Goal: Task Accomplishment & Management: Complete application form

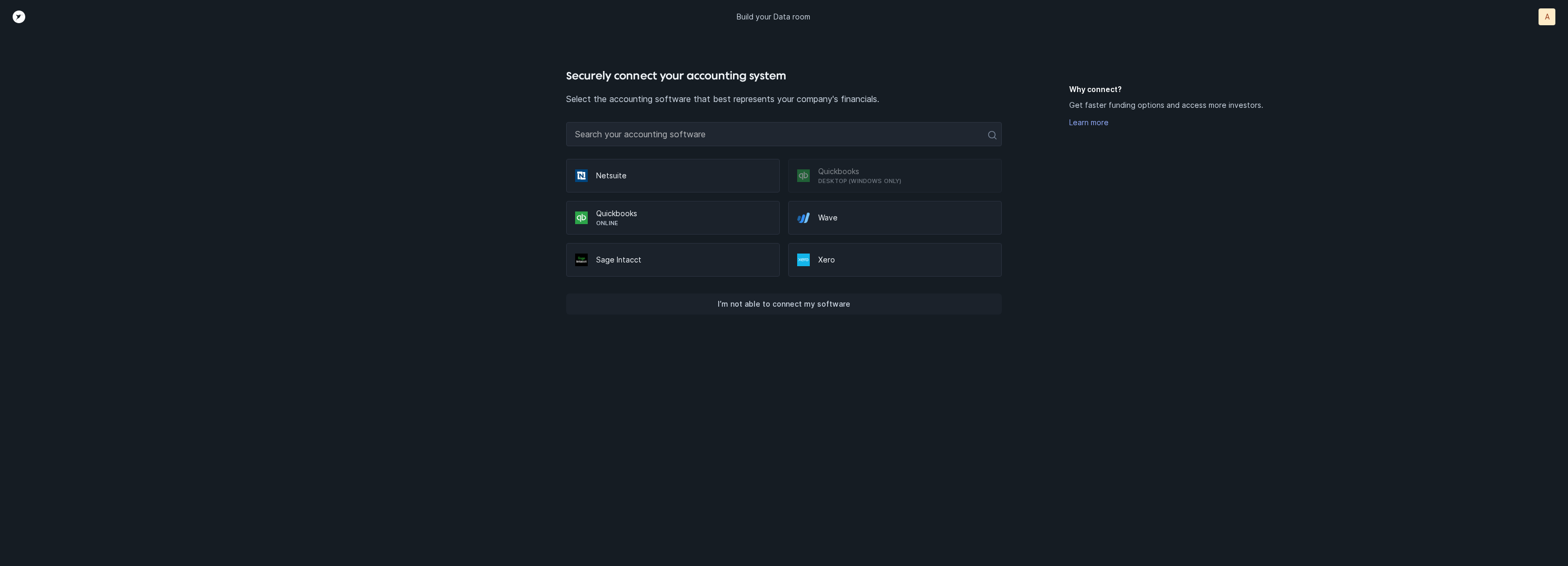
click at [858, 302] on button "I’m not able to connect my software" at bounding box center [784, 304] width 435 height 21
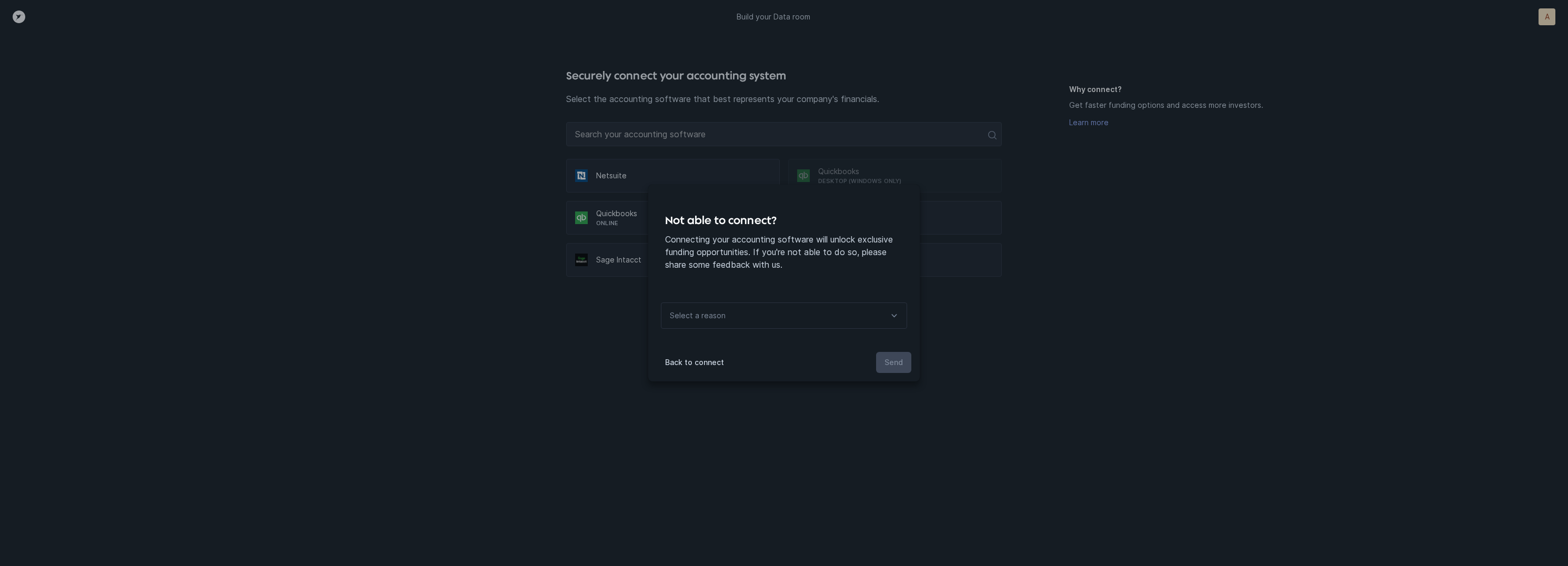
click at [837, 307] on div "Select a reason" at bounding box center [784, 315] width 246 height 26
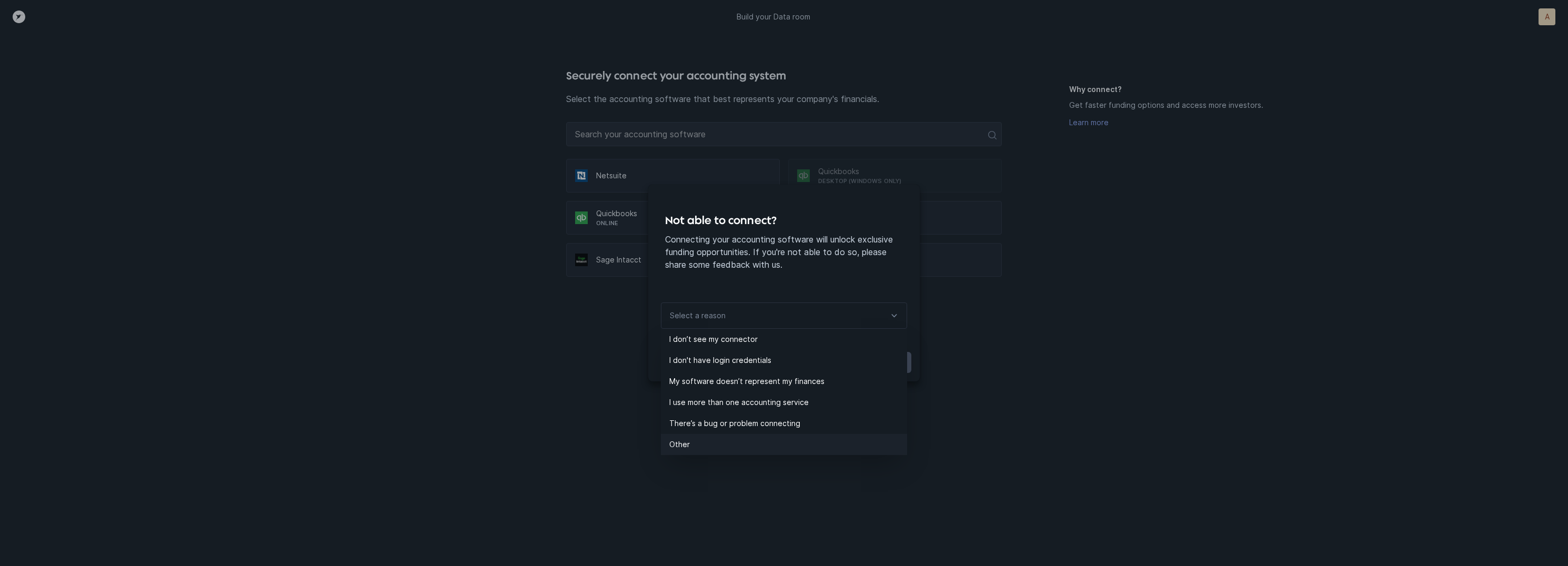
click at [717, 438] on p "Other" at bounding box center [788, 444] width 238 height 12
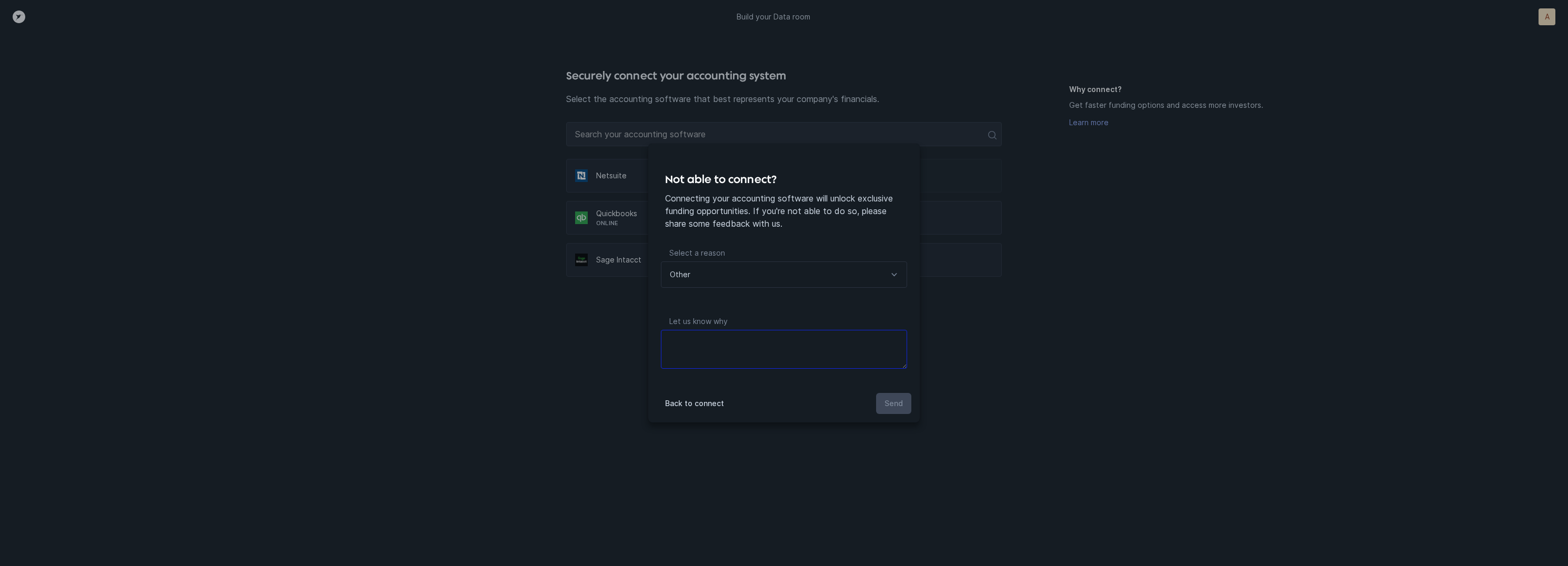
click at [869, 355] on textarea at bounding box center [784, 349] width 246 height 39
type textarea "files"
click at [898, 400] on p "Send" at bounding box center [893, 403] width 18 height 12
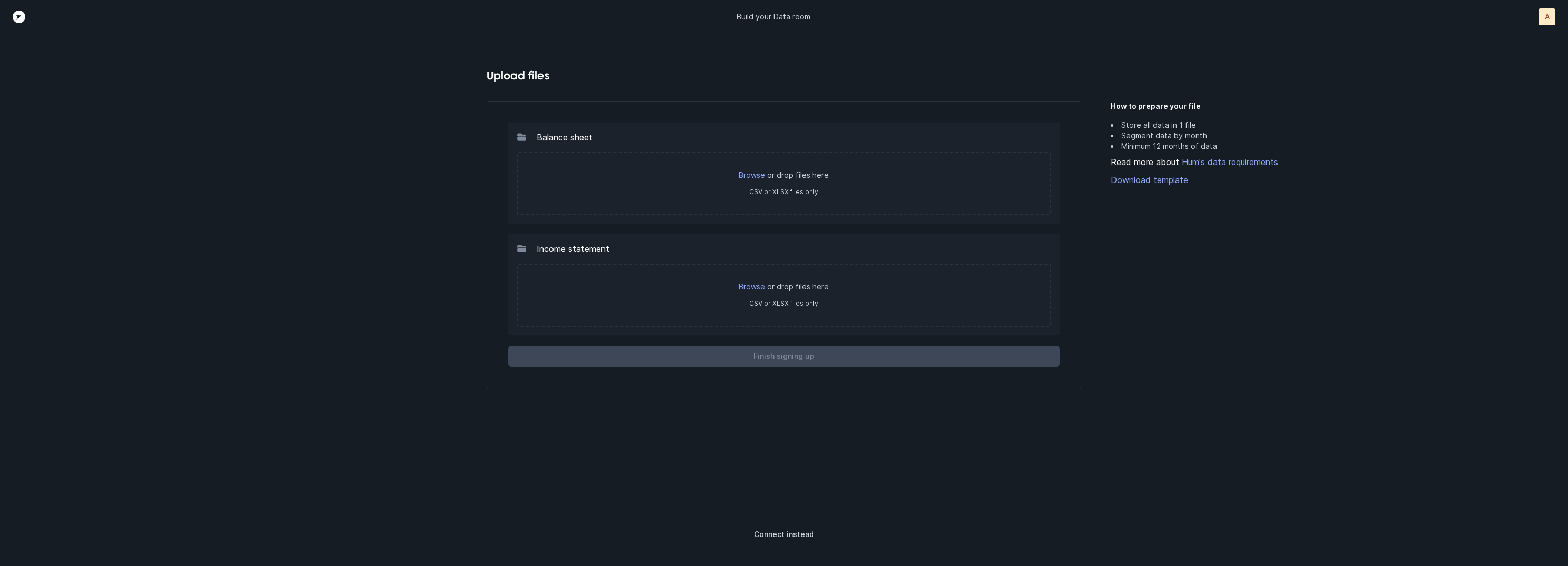
click at [756, 283] on link "Browse" at bounding box center [752, 286] width 26 height 9
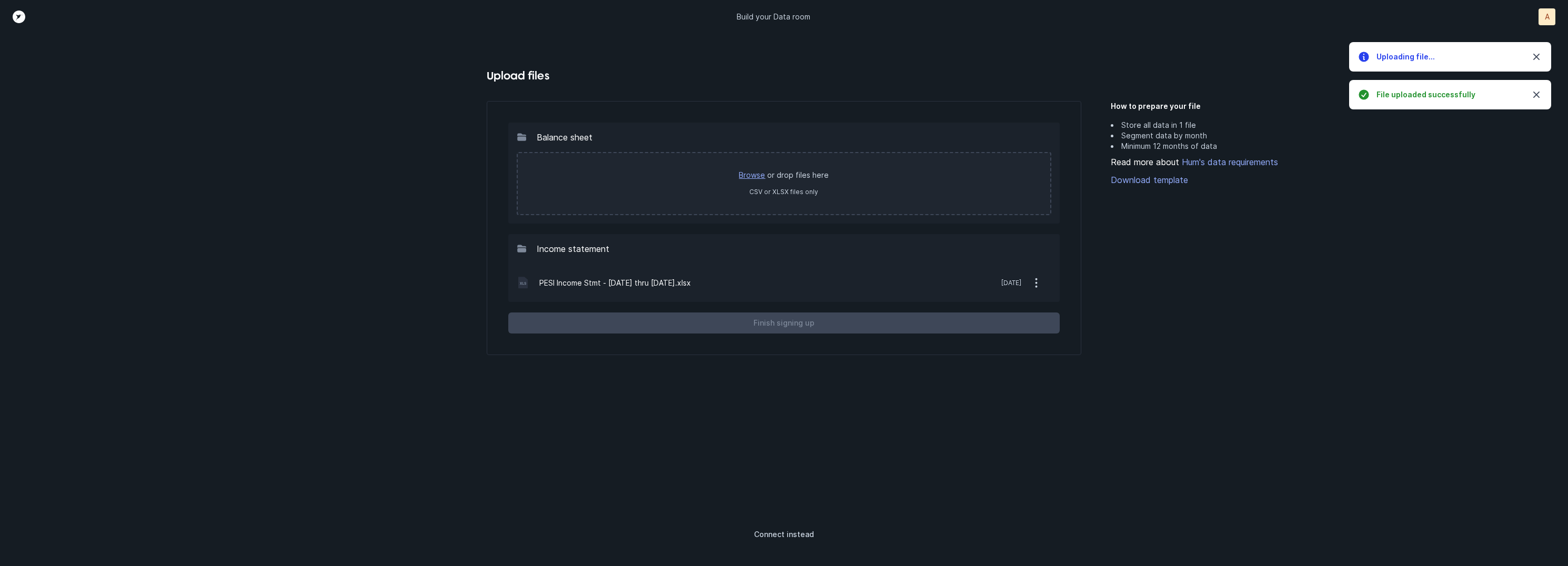
click at [760, 174] on link "Browse" at bounding box center [752, 175] width 26 height 9
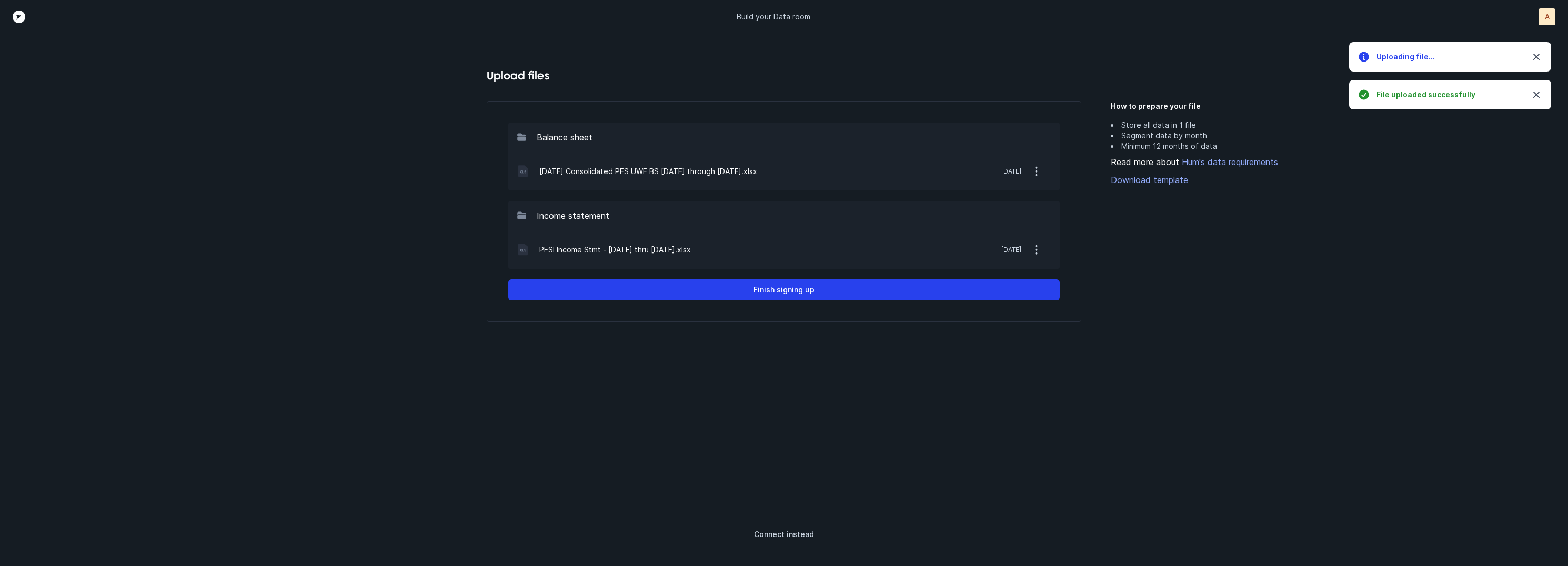
click at [775, 346] on div "Balance sheet [DATE] Consolidated PES UWF BS [DATE] through [DATE].xlsx [DATE] …" at bounding box center [784, 294] width 595 height 385
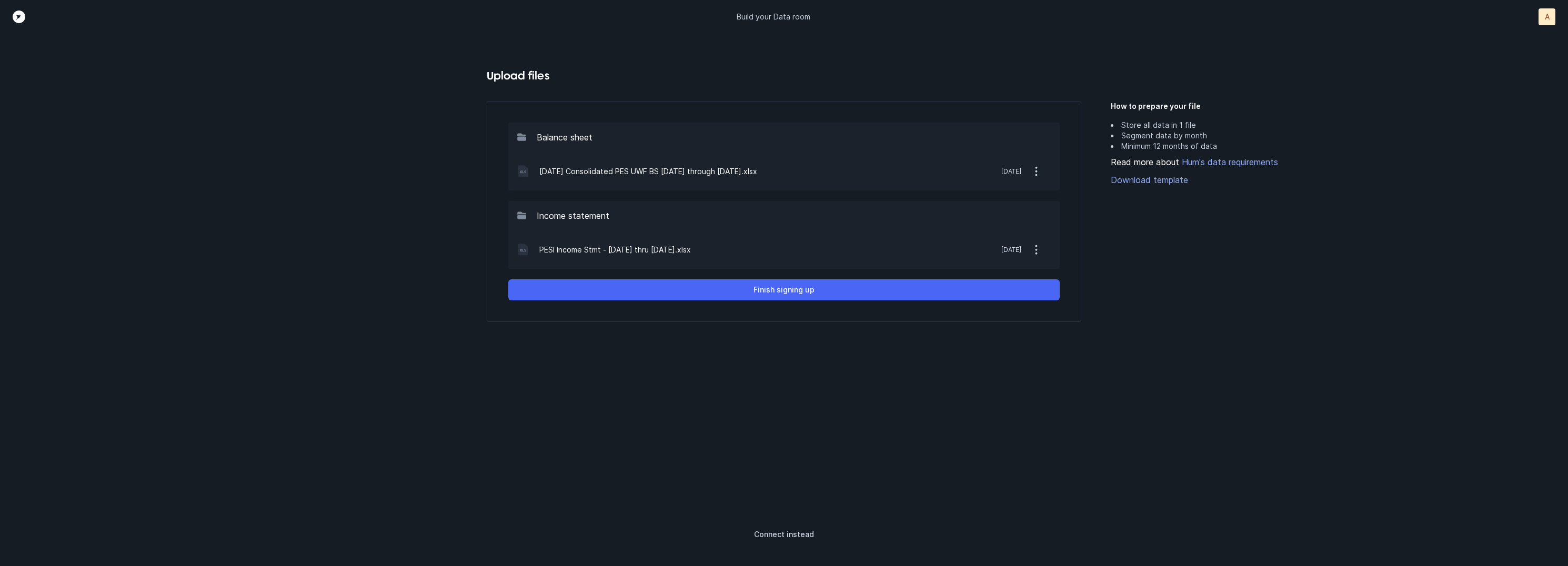
click at [789, 293] on p "Finish signing up" at bounding box center [784, 289] width 61 height 12
